Goal: Browse casually

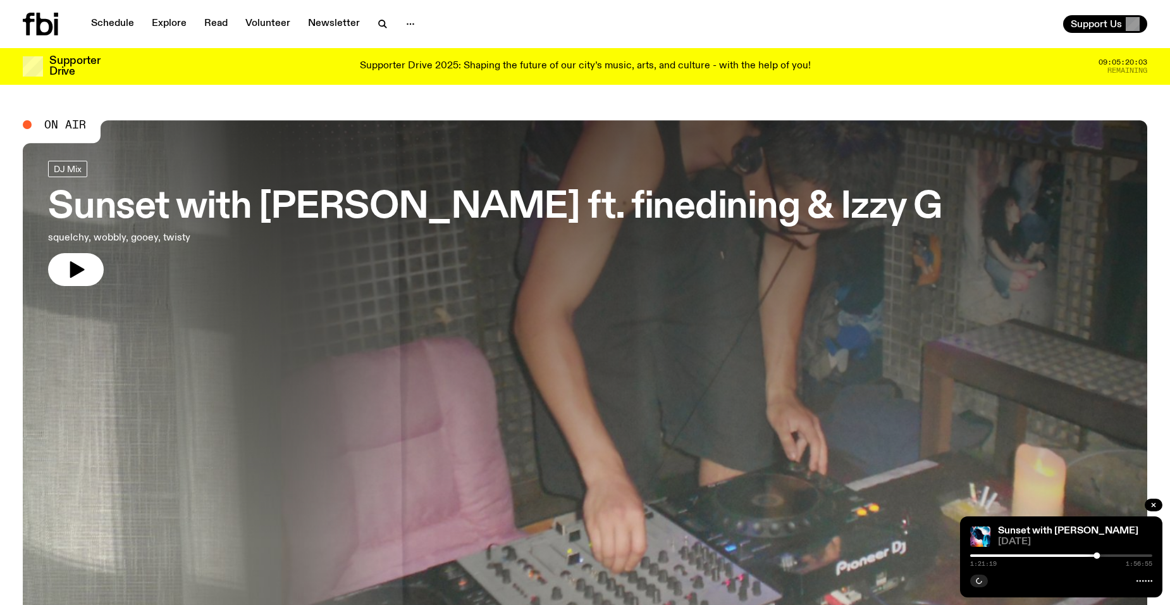
click at [1011, 555] on div at bounding box center [1006, 555] width 182 height 3
click at [974, 584] on button "button" at bounding box center [979, 580] width 18 height 13
click at [1017, 554] on div at bounding box center [926, 555] width 182 height 3
click at [975, 580] on button "button" at bounding box center [979, 580] width 18 height 13
click at [979, 584] on icon "button" at bounding box center [980, 581] width 8 height 8
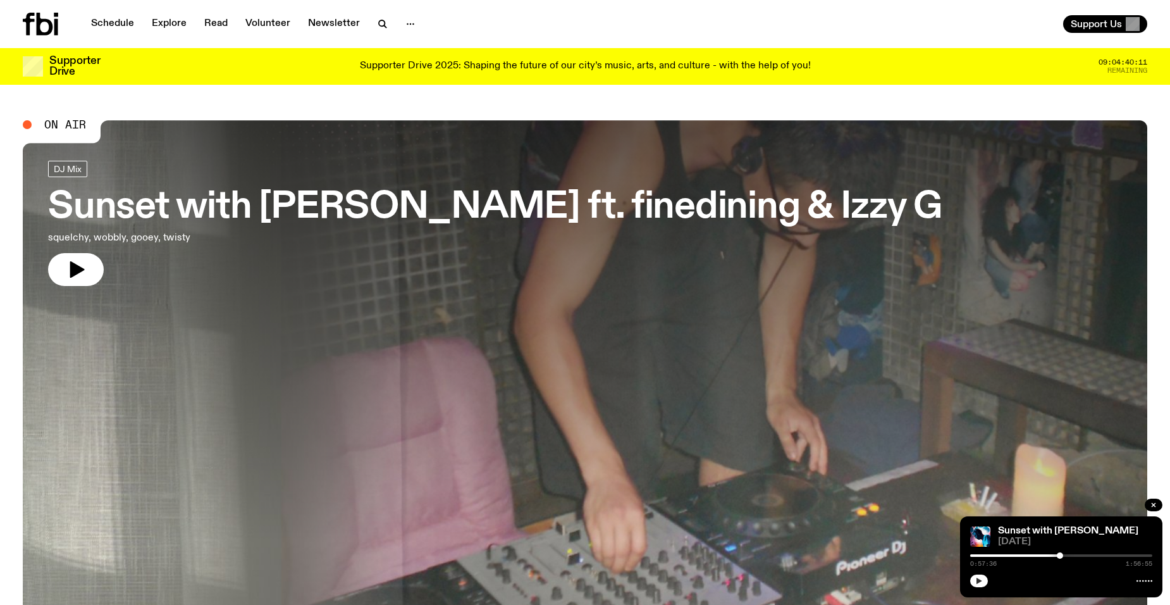
click at [976, 580] on icon "button" at bounding box center [980, 581] width 8 height 8
click at [1079, 556] on div at bounding box center [1061, 555] width 182 height 3
click at [1086, 555] on div at bounding box center [1061, 555] width 182 height 3
